Goal: Information Seeking & Learning: Learn about a topic

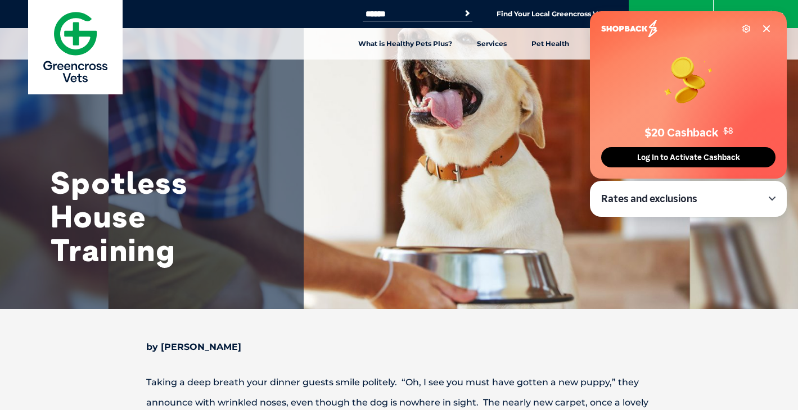
scroll to position [548, 0]
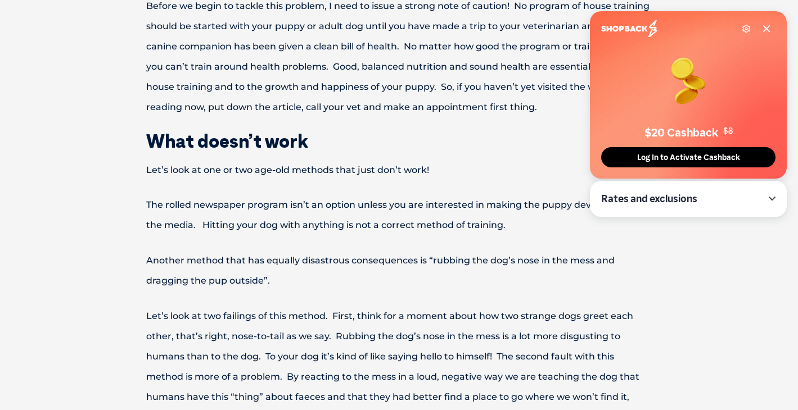
click at [362, 272] on p "Another method that has equally disastrous consequences is “rubbing the dog’s n…" at bounding box center [399, 271] width 585 height 40
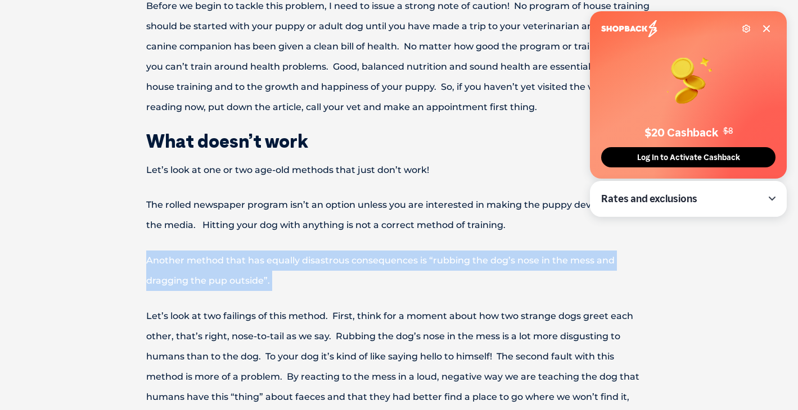
scroll to position [0, 0]
click at [362, 272] on p "Another method that has equally disastrous consequences is “rubbing the dog’s n…" at bounding box center [399, 271] width 585 height 40
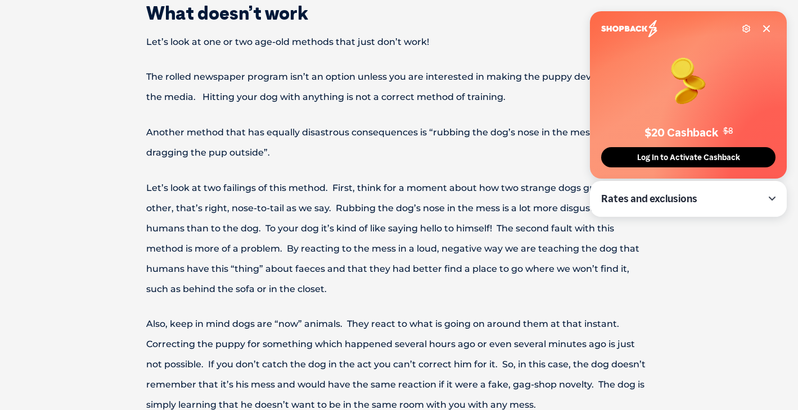
click at [434, 284] on p "Let’s look at two failings of this method. First, think for a moment about how …" at bounding box center [399, 238] width 585 height 121
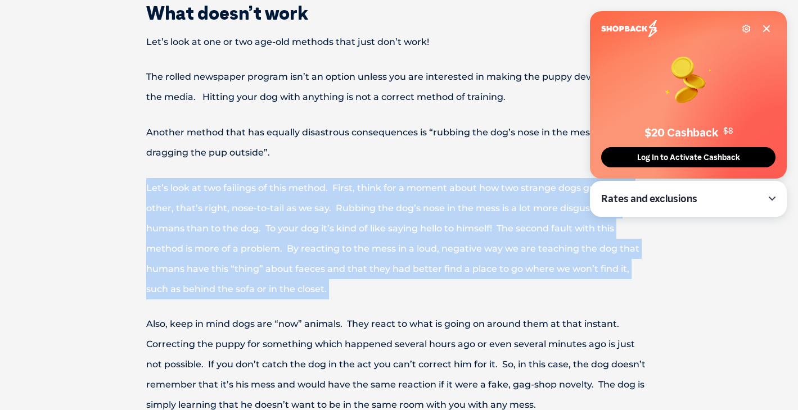
click at [434, 284] on p "Let’s look at two failings of this method. First, think for a moment about how …" at bounding box center [399, 238] width 585 height 121
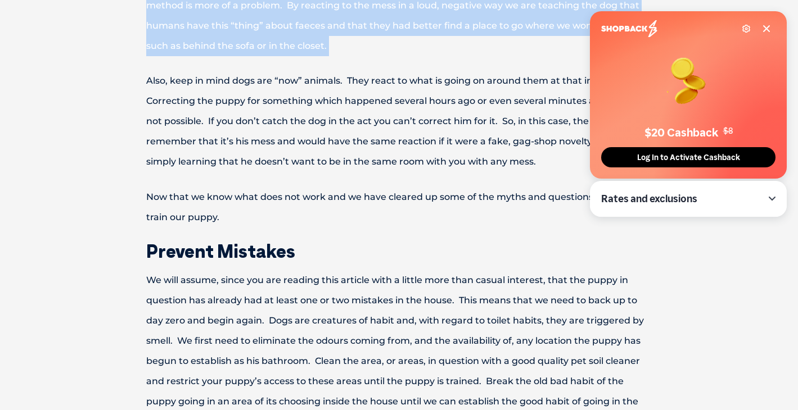
scroll to position [919, 0]
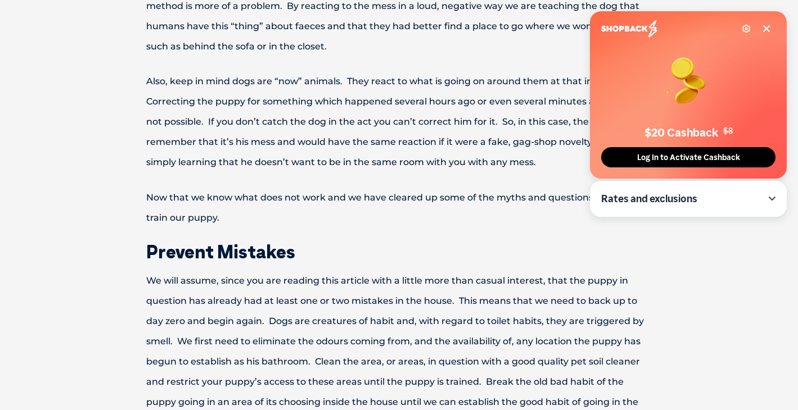
click at [434, 284] on p "We will assume, since you are reading this article with a little more than casu…" at bounding box center [399, 352] width 585 height 162
click at [767, 20] on div "Settings" at bounding box center [686, 28] width 170 height 17
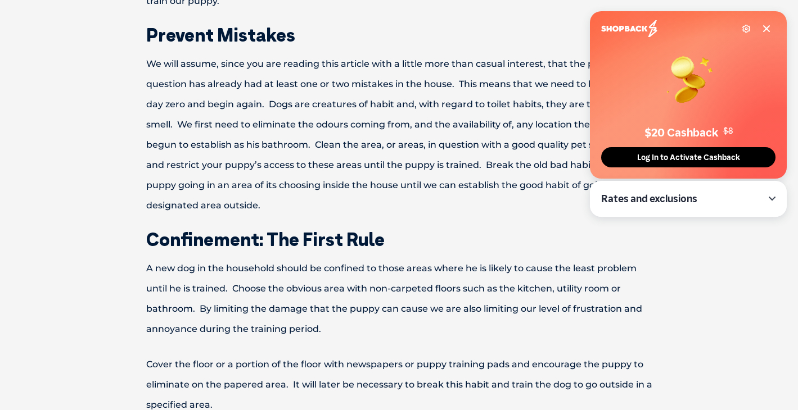
scroll to position [3011, 0]
